Goal: Task Accomplishment & Management: Use online tool/utility

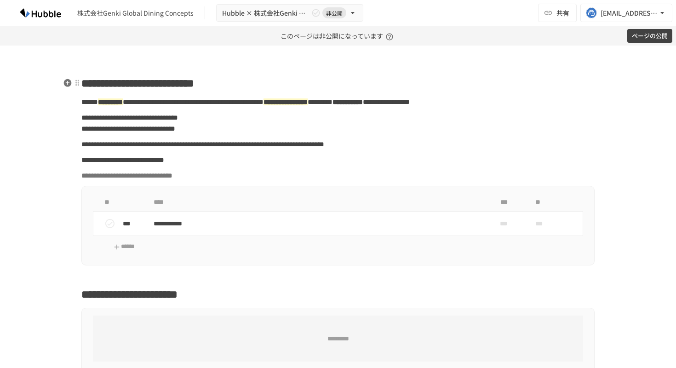
click at [166, 87] on span "**********" at bounding box center [137, 83] width 113 height 11
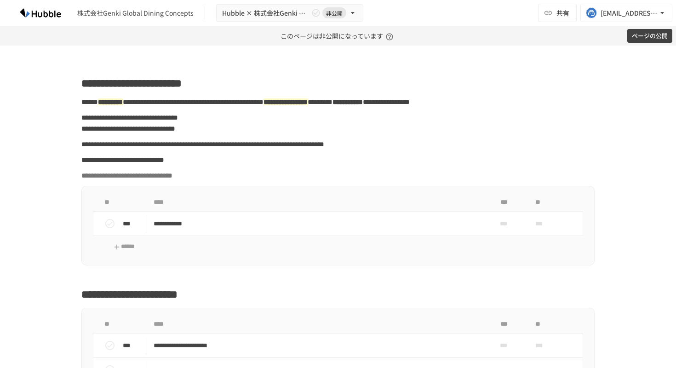
paste div
click at [652, 40] on button "ページの公開" at bounding box center [649, 36] width 45 height 14
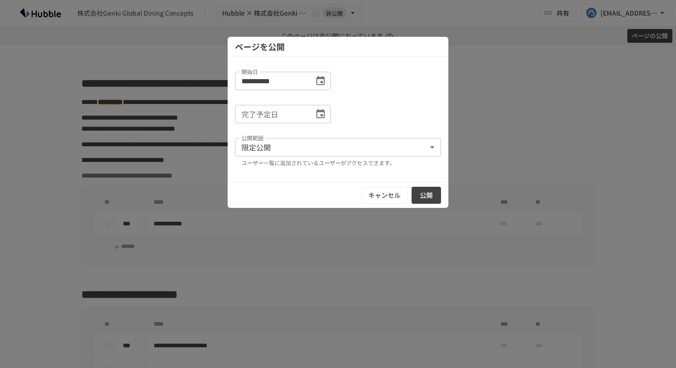
click at [434, 196] on button "公開" at bounding box center [425, 195] width 29 height 17
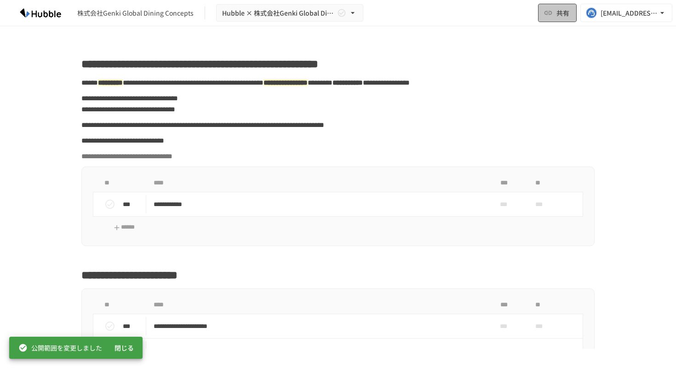
click at [554, 16] on button "共有" at bounding box center [557, 13] width 39 height 18
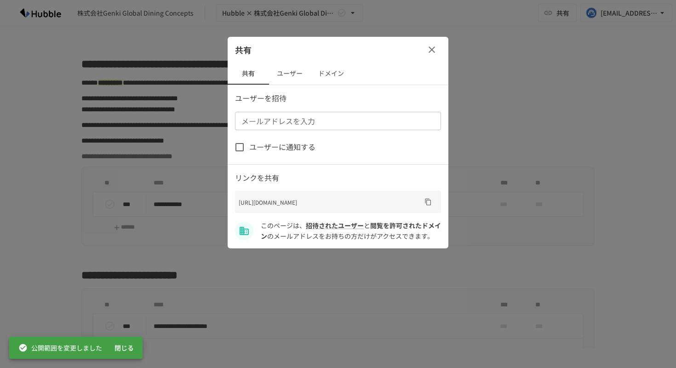
click at [319, 81] on button "ドメイン" at bounding box center [330, 74] width 41 height 22
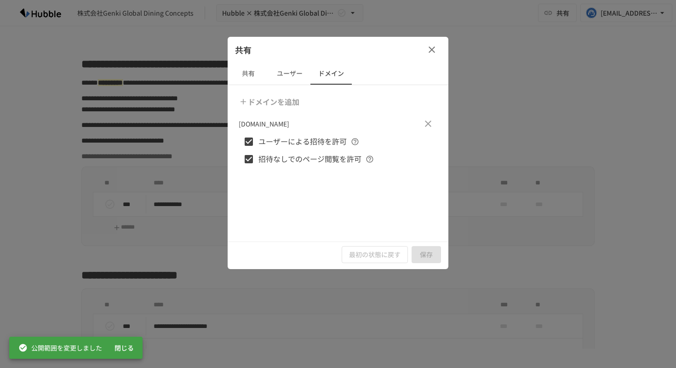
click at [292, 78] on button "ユーザー" at bounding box center [289, 74] width 41 height 22
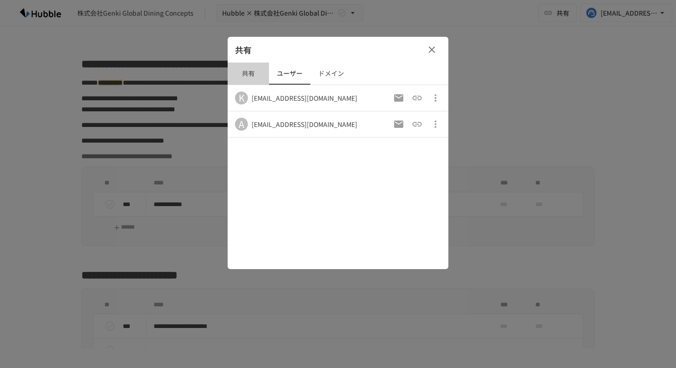
click at [250, 75] on button "共有" at bounding box center [247, 74] width 41 height 22
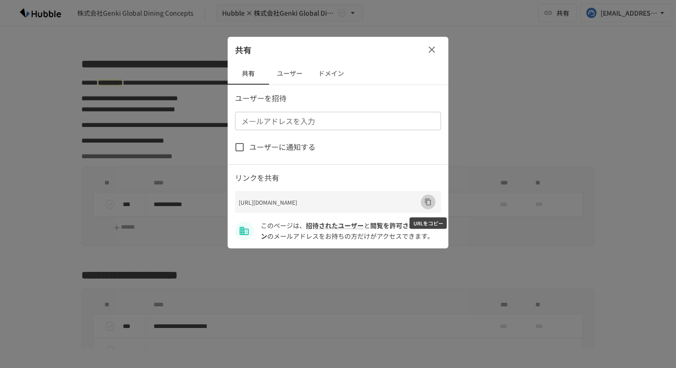
click at [429, 204] on icon "URLをコピー" at bounding box center [427, 201] width 7 height 7
click at [428, 51] on icon "button" at bounding box center [431, 49] width 11 height 11
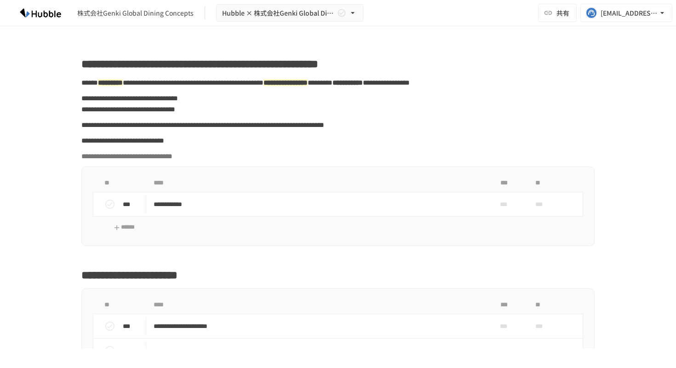
click at [412, 11] on div "株式会社Genki Global Dining Concepts Hubble × 株式会社Genki Global Dining Concepts様_オンボ…" at bounding box center [338, 13] width 676 height 26
